Goal: Use online tool/utility: Utilize a website feature to perform a specific function

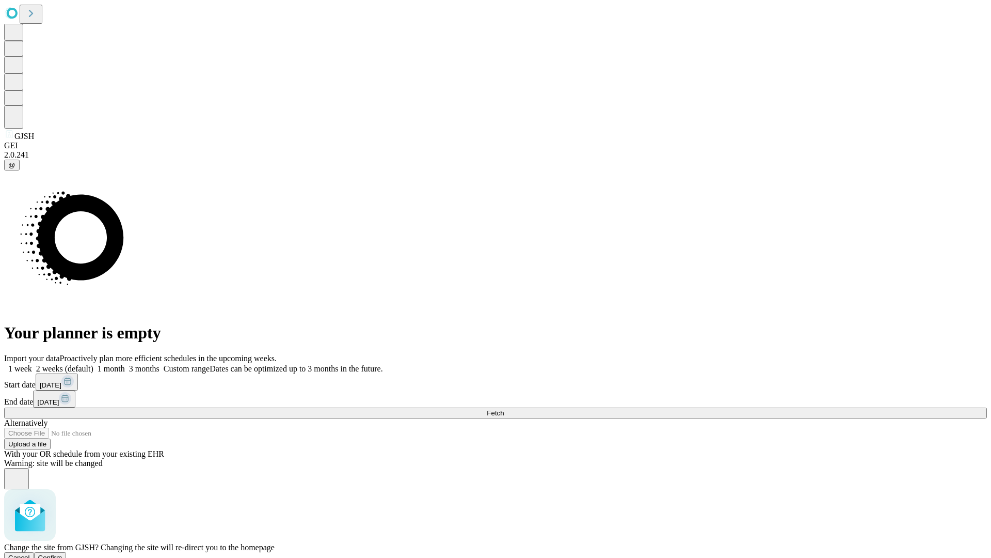
click at [62, 553] on span "Confirm" at bounding box center [50, 557] width 24 height 8
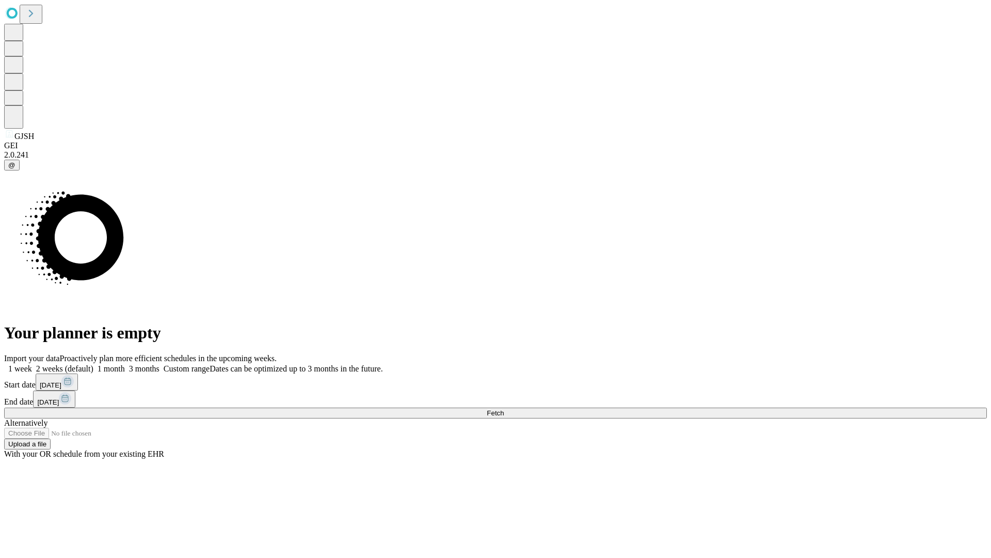
click at [125, 364] on label "1 month" at bounding box center [108, 368] width 31 height 9
click at [504, 409] on span "Fetch" at bounding box center [495, 413] width 17 height 8
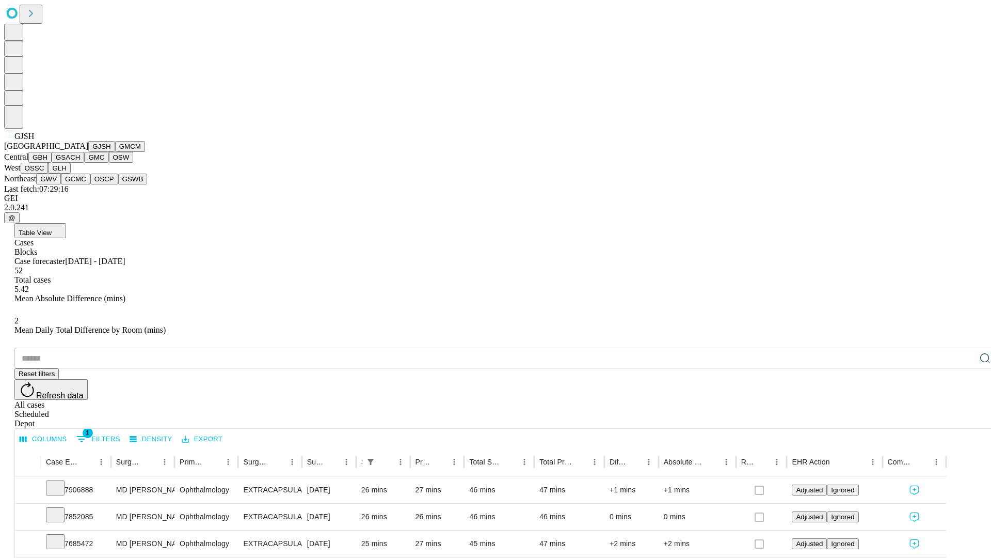
click at [115, 152] on button "GMCM" at bounding box center [130, 146] width 30 height 11
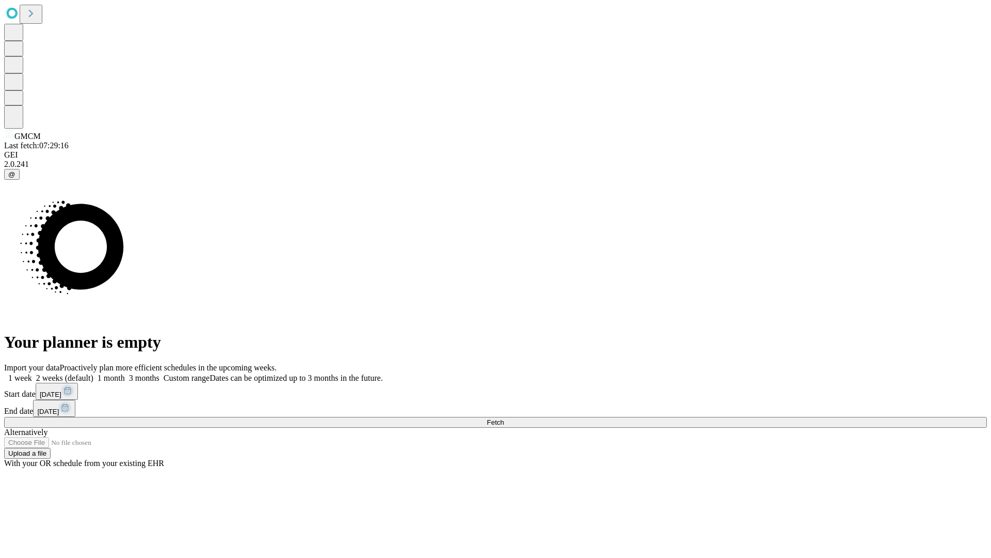
click at [125, 373] on label "1 month" at bounding box center [108, 377] width 31 height 9
click at [504, 418] on span "Fetch" at bounding box center [495, 422] width 17 height 8
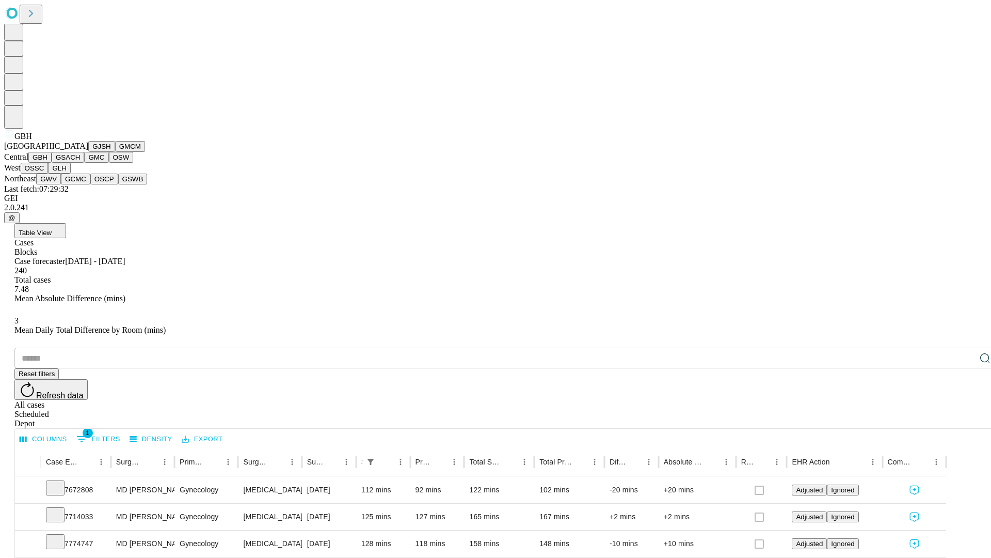
click at [80, 163] on button "GSACH" at bounding box center [68, 157] width 33 height 11
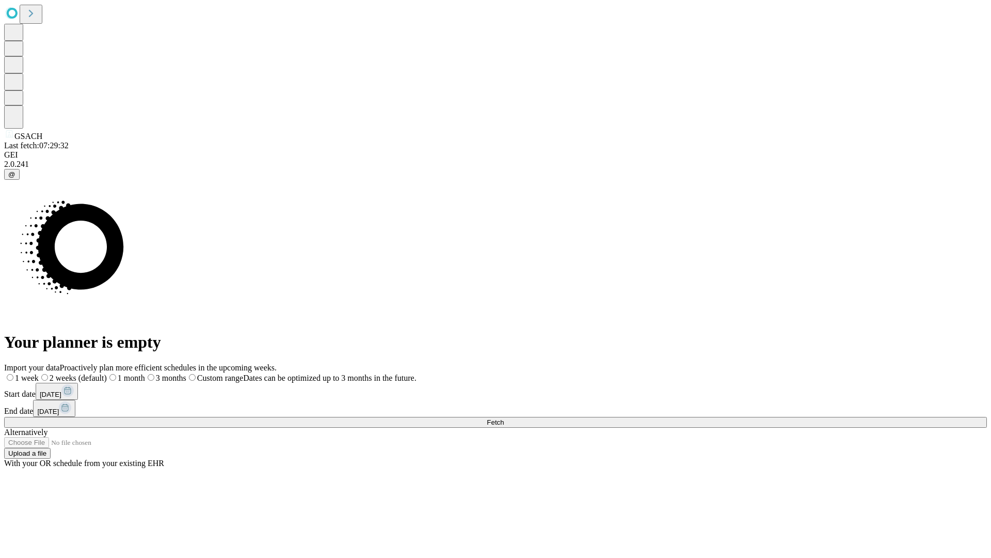
click at [145, 373] on label "1 month" at bounding box center [126, 377] width 38 height 9
click at [504, 418] on span "Fetch" at bounding box center [495, 422] width 17 height 8
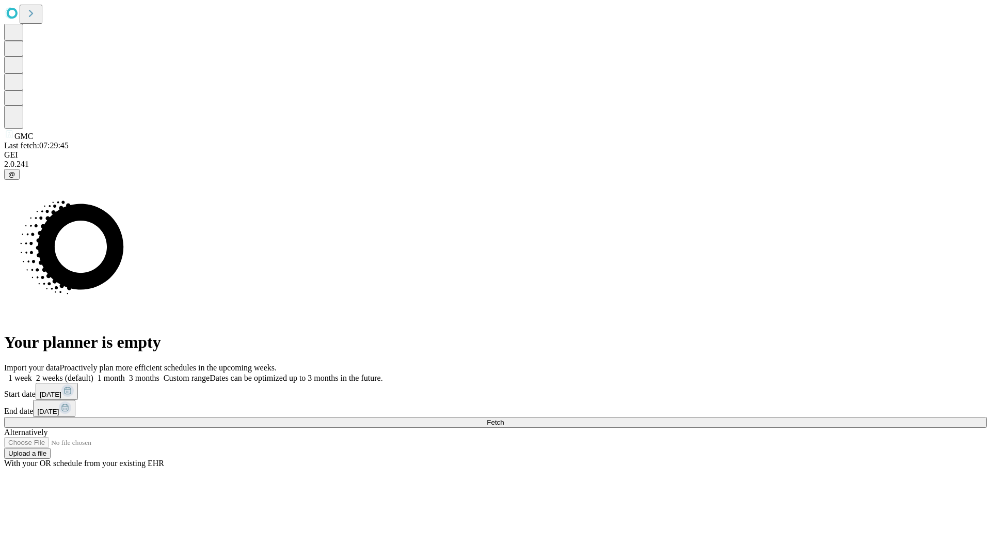
click at [125, 373] on label "1 month" at bounding box center [108, 377] width 31 height 9
click at [504, 418] on span "Fetch" at bounding box center [495, 422] width 17 height 8
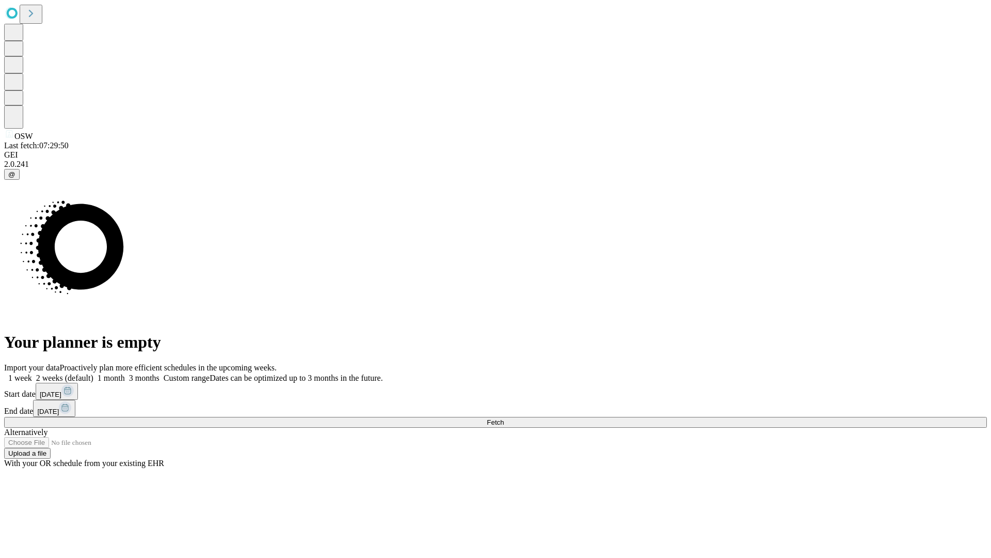
click at [125, 373] on label "1 month" at bounding box center [108, 377] width 31 height 9
click at [504, 418] on span "Fetch" at bounding box center [495, 422] width 17 height 8
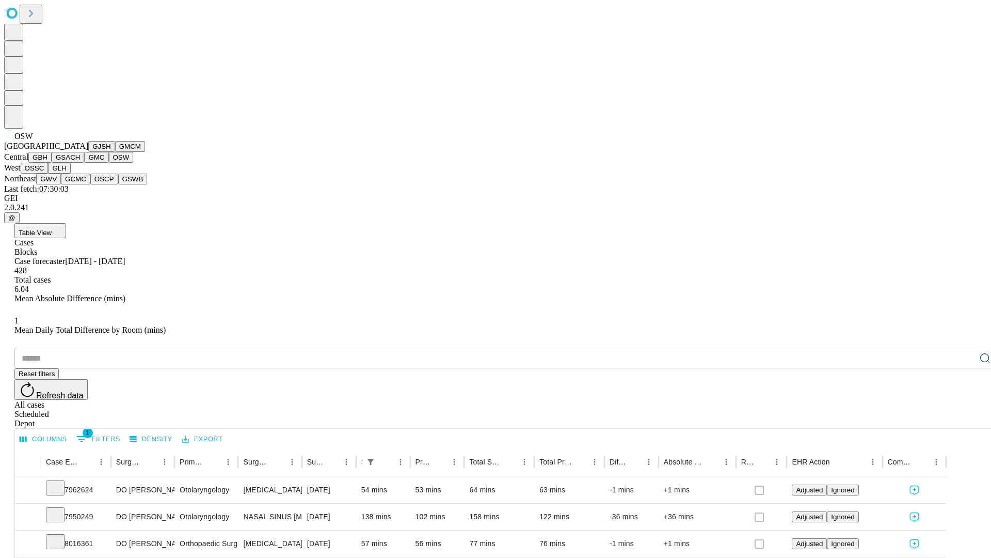
click at [49, 173] on button "OSSC" at bounding box center [35, 168] width 28 height 11
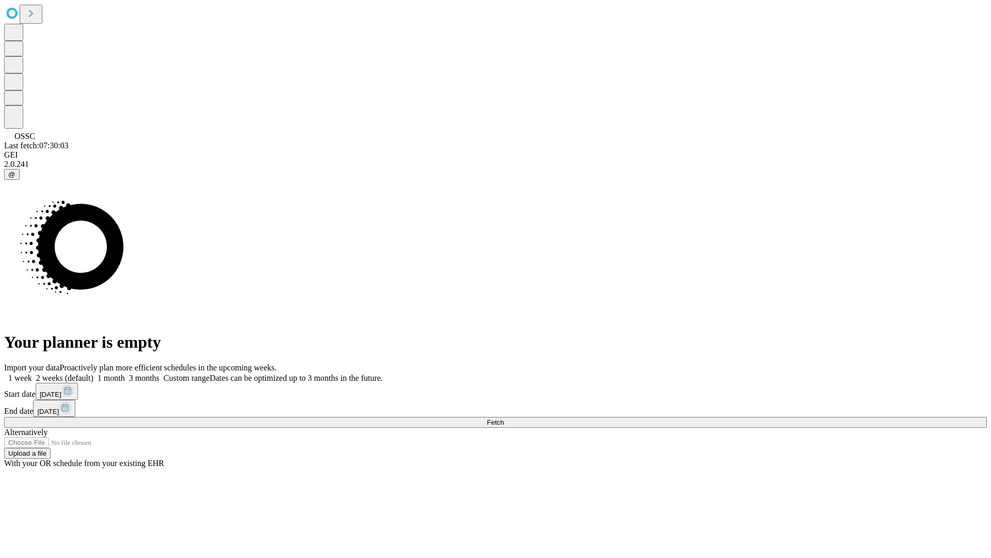
click at [125, 373] on label "1 month" at bounding box center [108, 377] width 31 height 9
click at [504, 418] on span "Fetch" at bounding box center [495, 422] width 17 height 8
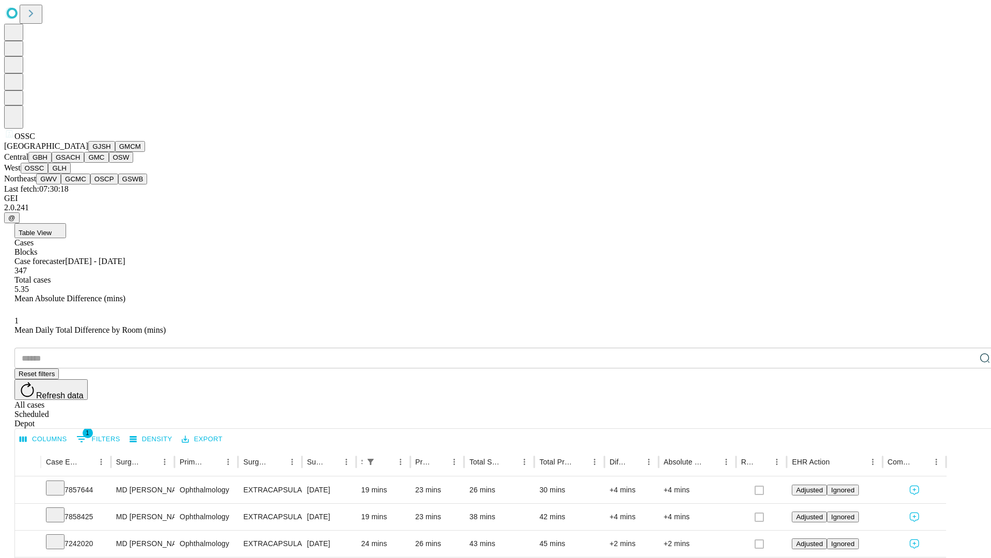
click at [70, 173] on button "GLH" at bounding box center [59, 168] width 22 height 11
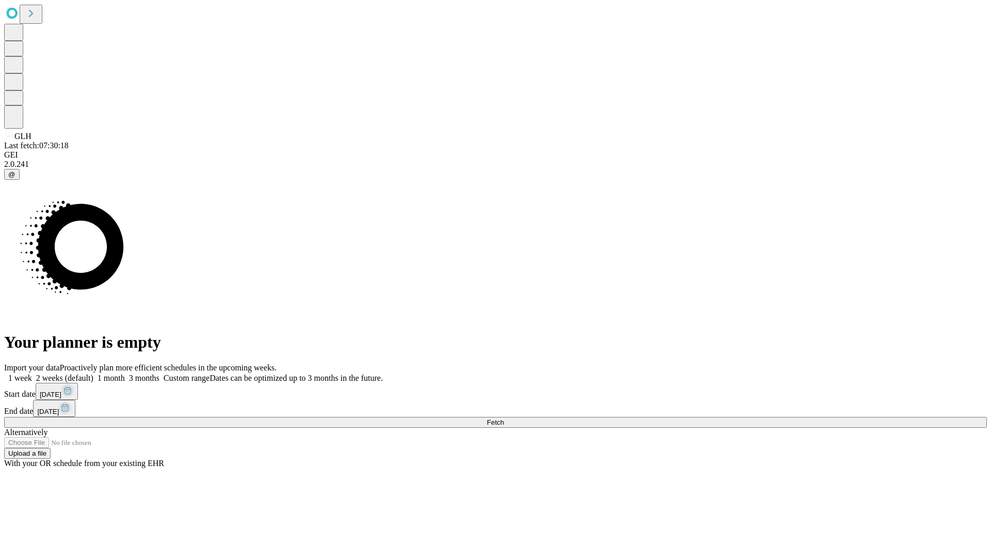
click at [125, 373] on label "1 month" at bounding box center [108, 377] width 31 height 9
click at [504, 418] on span "Fetch" at bounding box center [495, 422] width 17 height 8
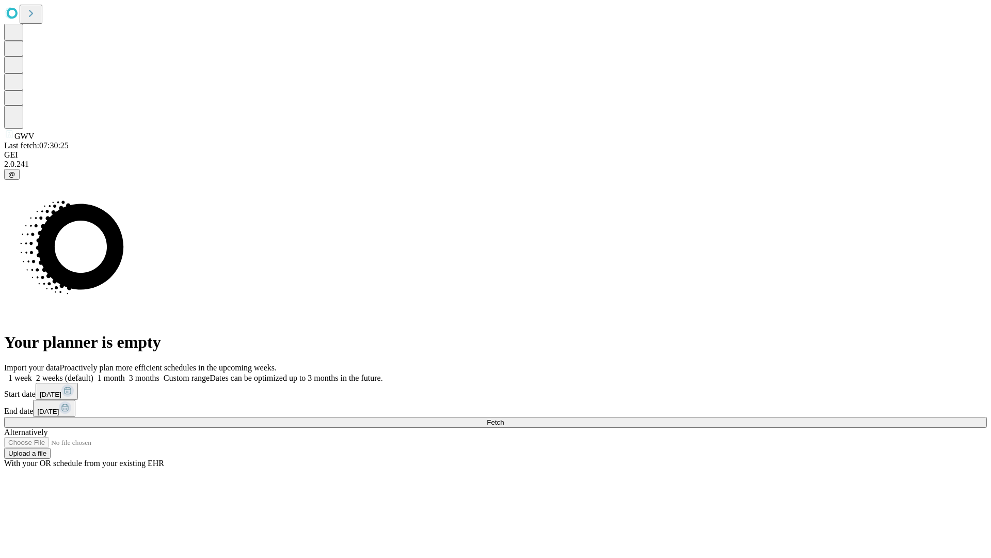
click at [125, 373] on label "1 month" at bounding box center [108, 377] width 31 height 9
click at [504, 418] on span "Fetch" at bounding box center [495, 422] width 17 height 8
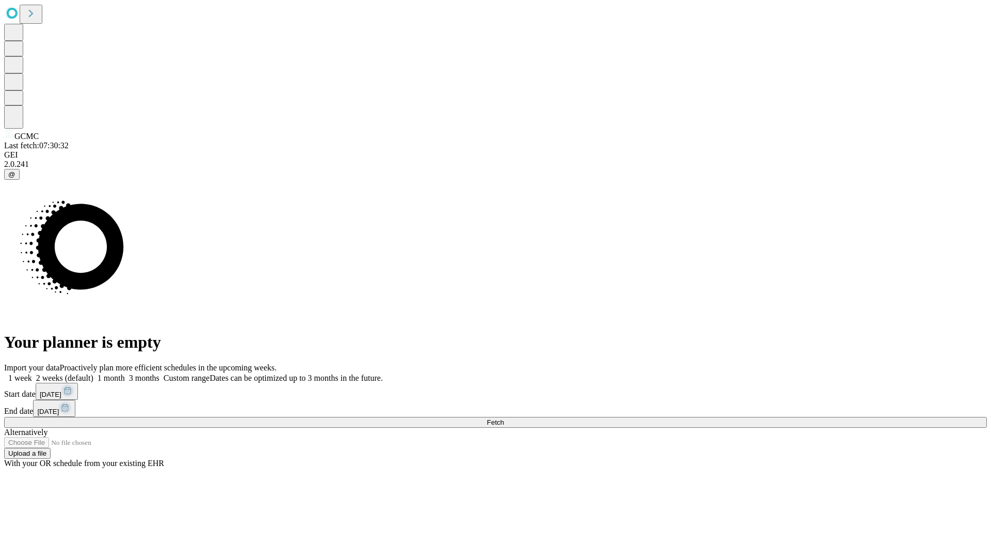
click at [504, 418] on span "Fetch" at bounding box center [495, 422] width 17 height 8
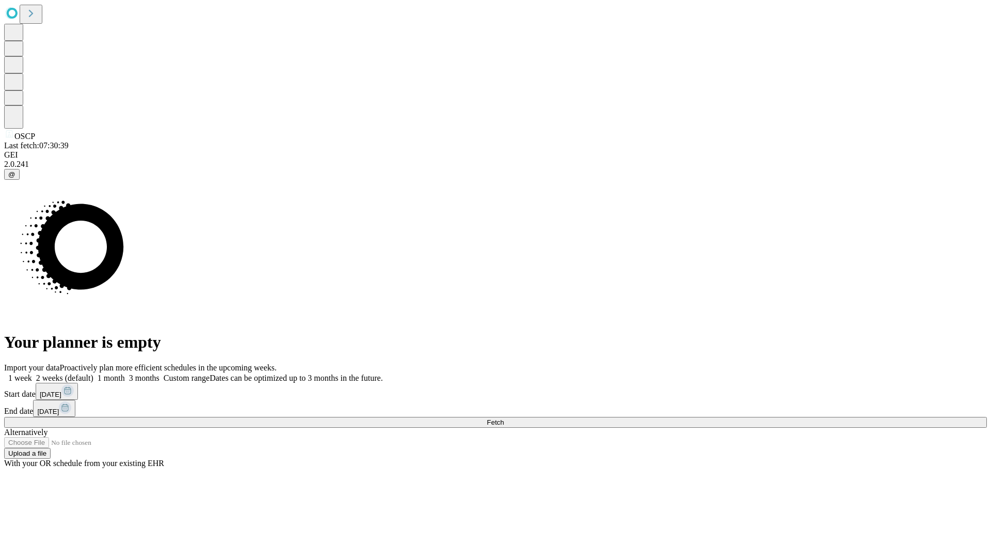
click at [125, 373] on label "1 month" at bounding box center [108, 377] width 31 height 9
click at [504, 418] on span "Fetch" at bounding box center [495, 422] width 17 height 8
